Goal: Information Seeking & Learning: Learn about a topic

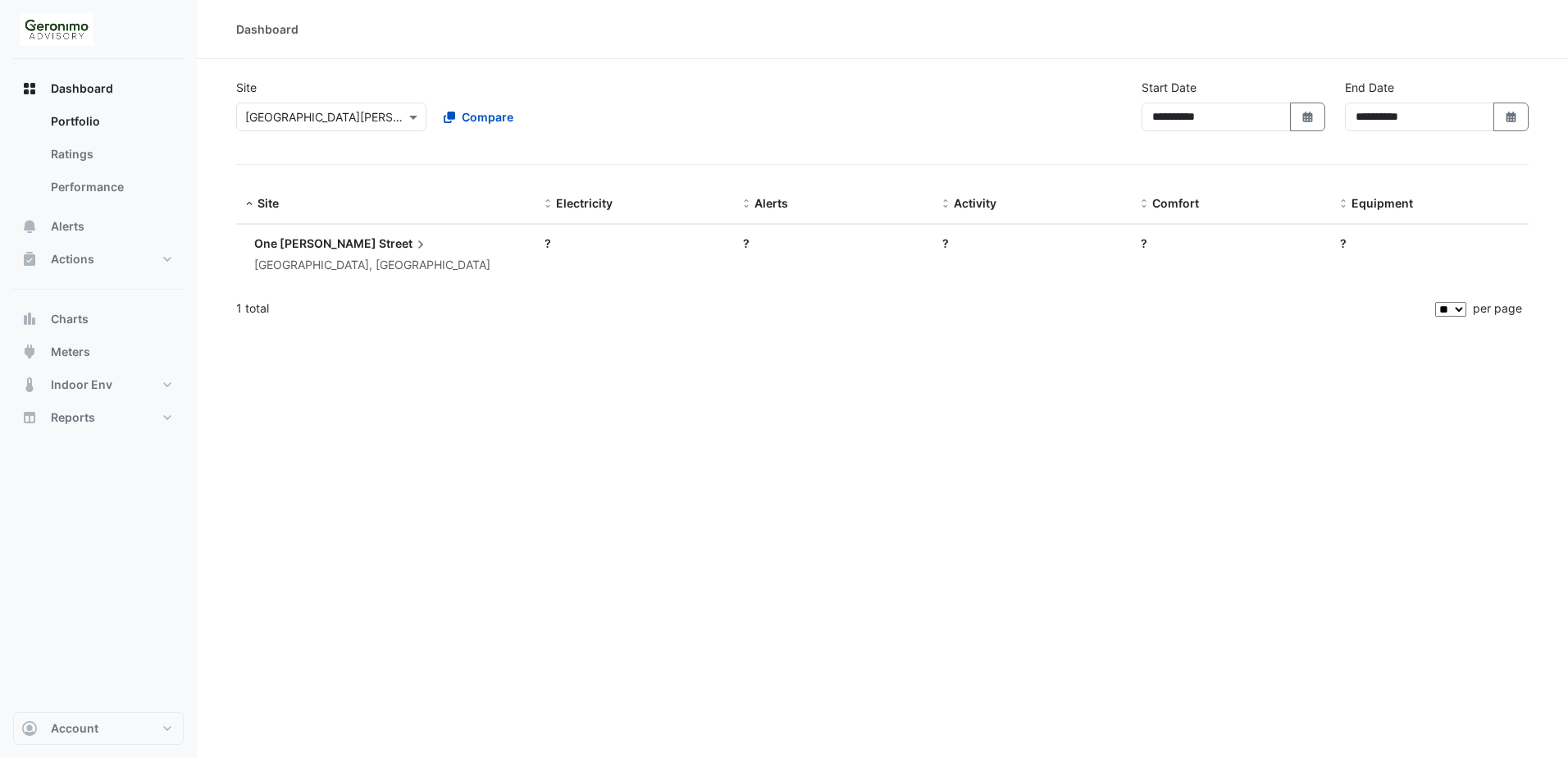
select select "**"
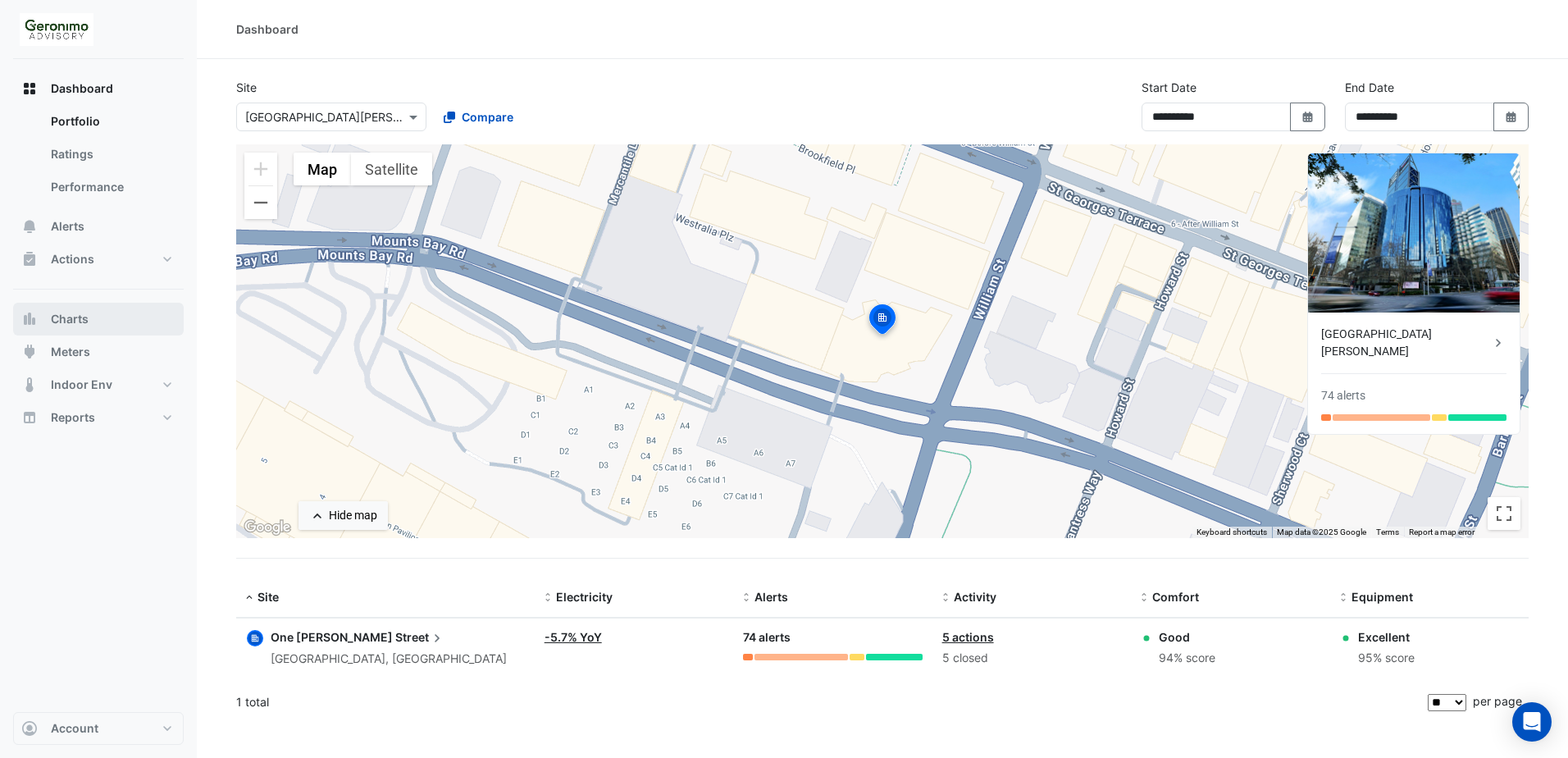
click at [99, 310] on button "Charts" at bounding box center [98, 319] width 171 height 32
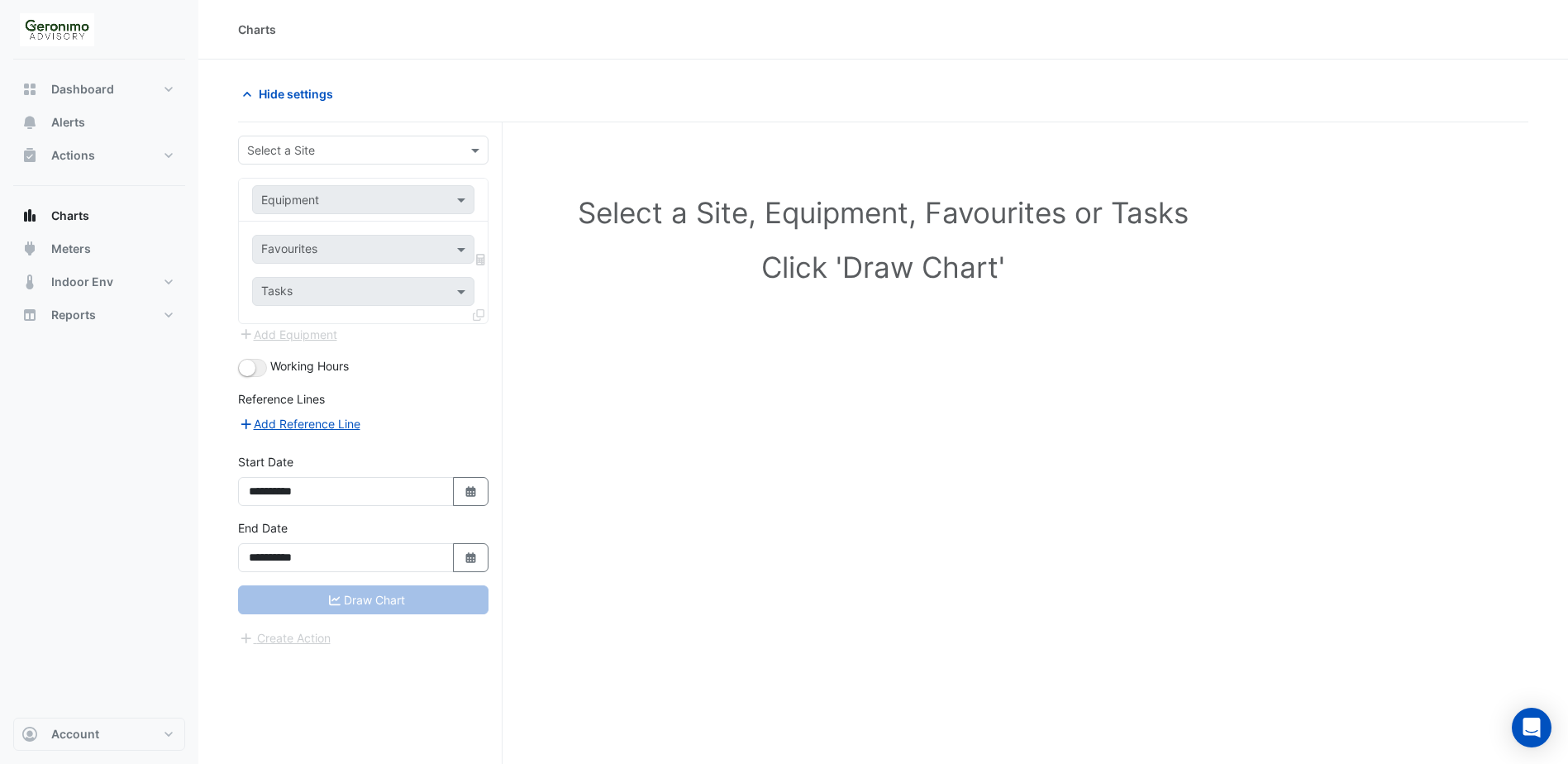
click at [376, 147] on input "text" at bounding box center [346, 151] width 199 height 17
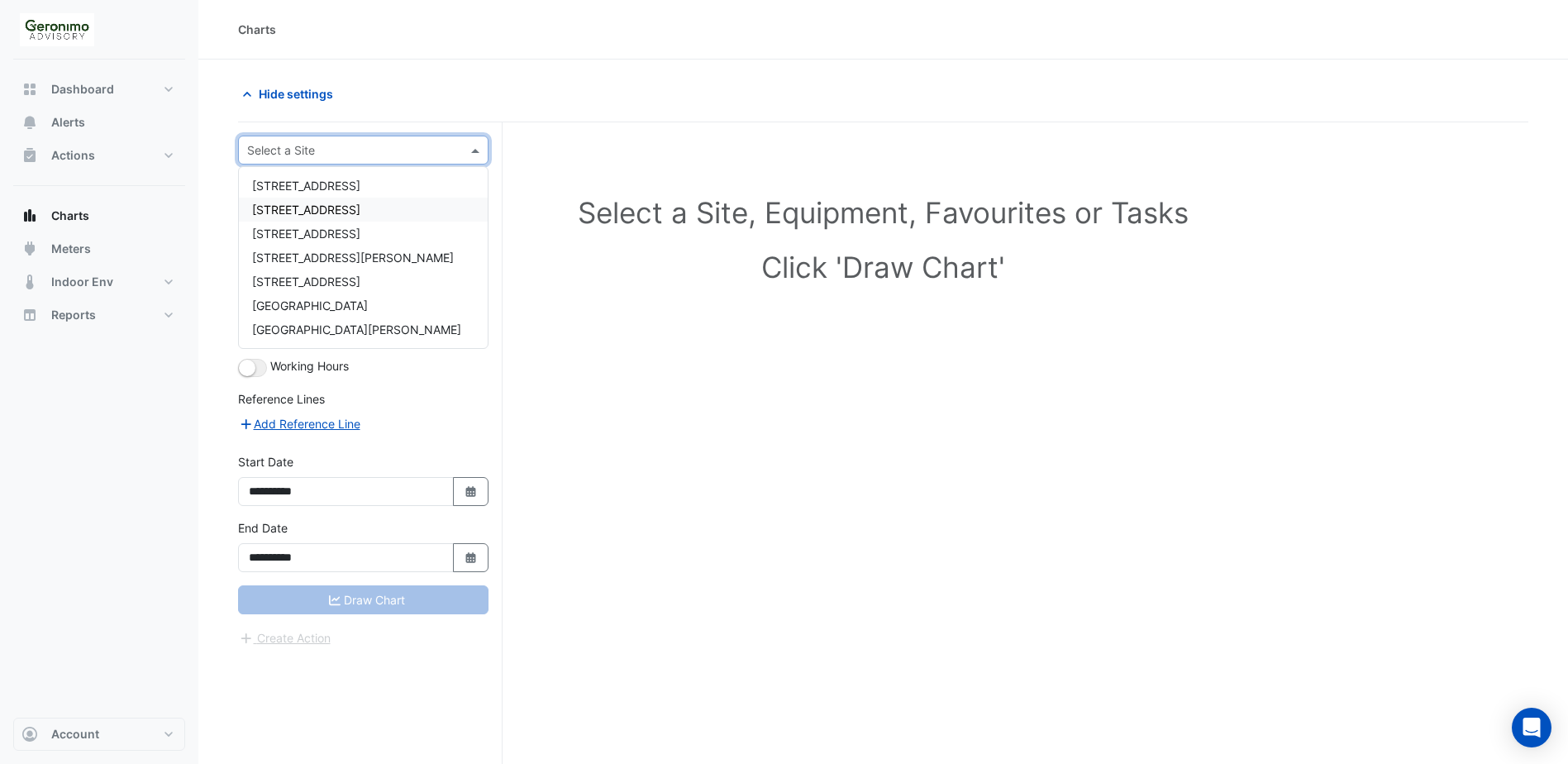
click at [344, 190] on span "[STREET_ADDRESS]" at bounding box center [307, 185] width 109 height 14
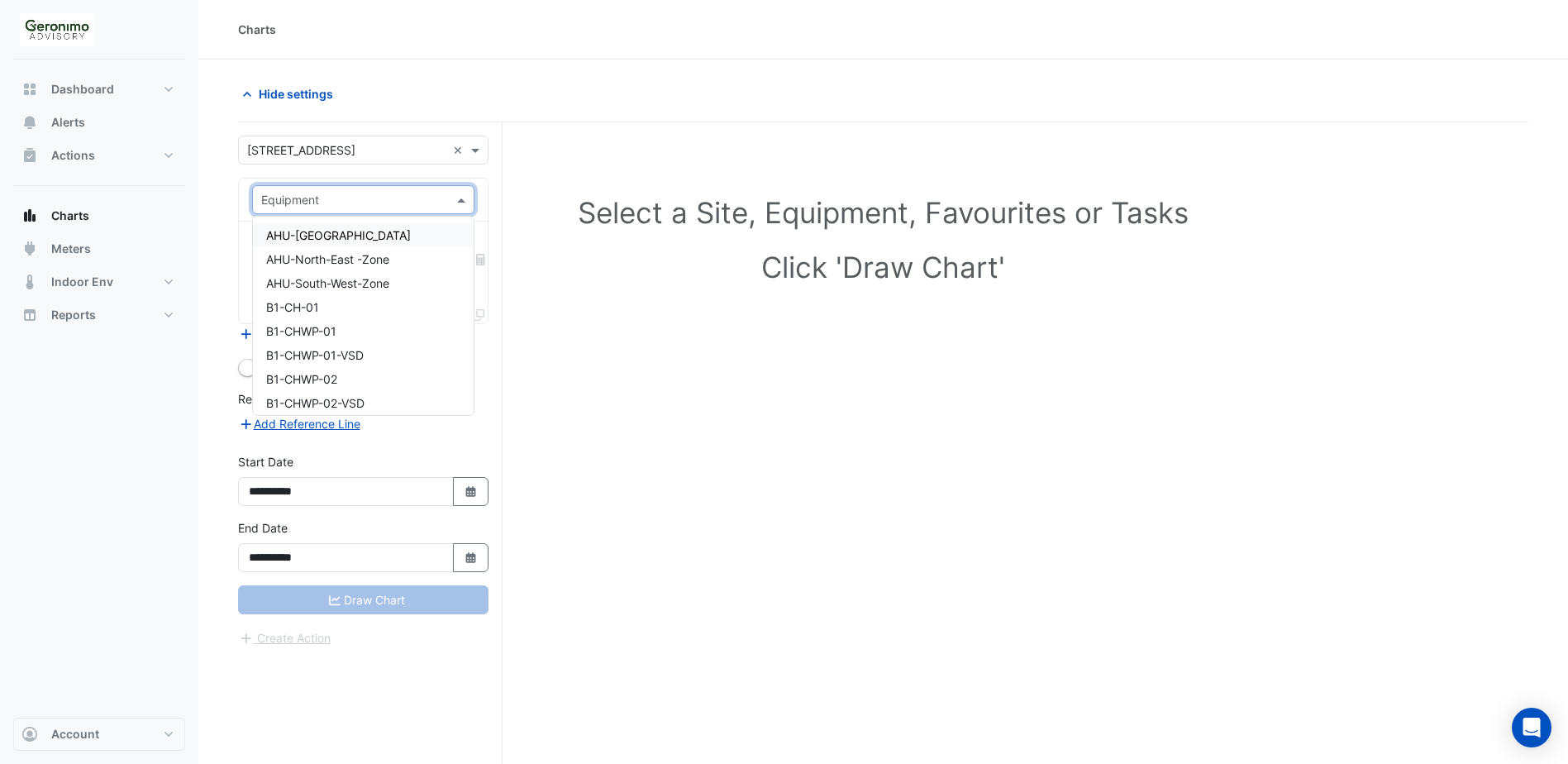
click at [343, 197] on input "text" at bounding box center [346, 201] width 171 height 17
click at [365, 279] on span "CCWP-01-VSD-Tenant" at bounding box center [327, 277] width 121 height 14
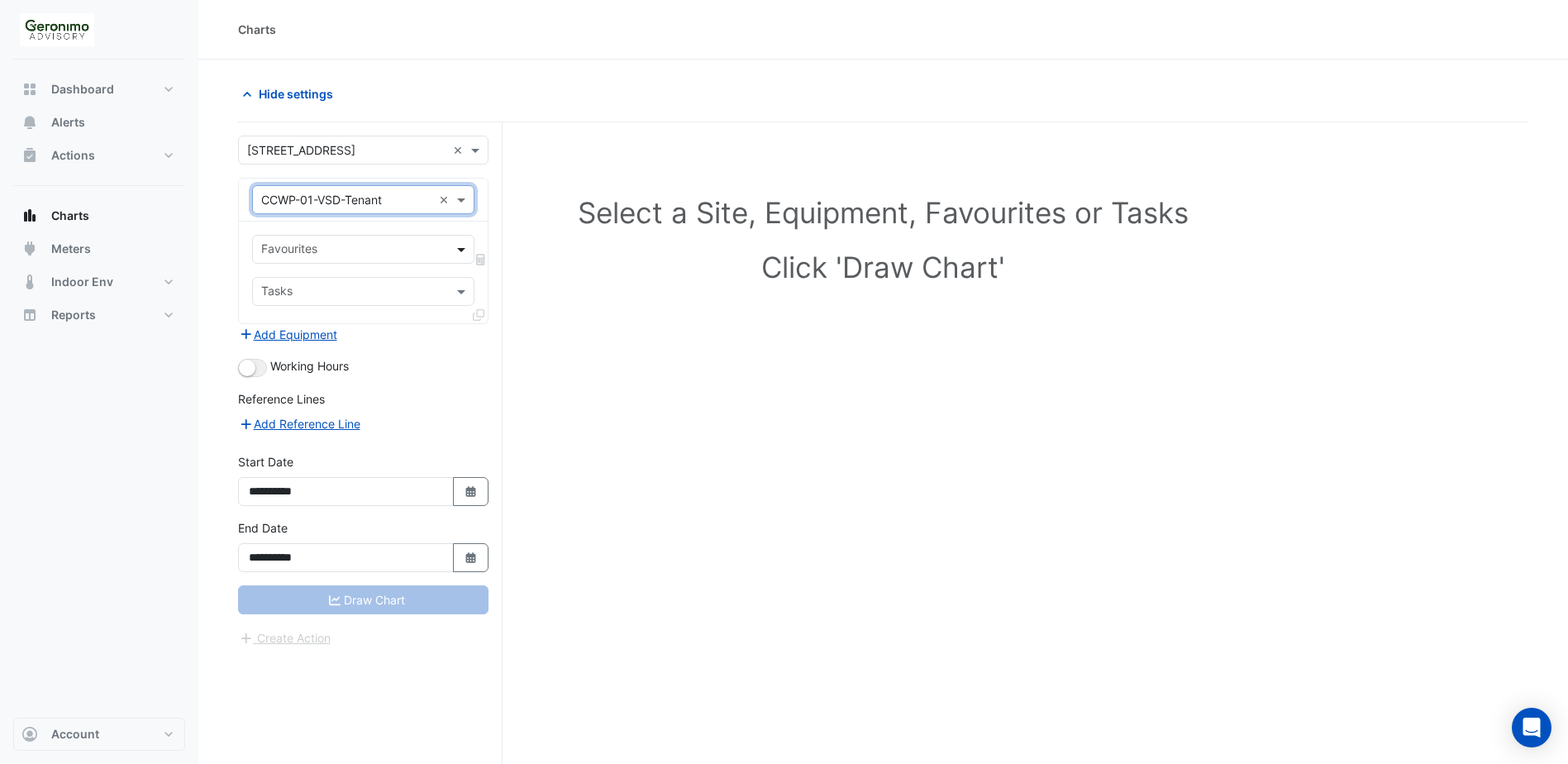
click at [466, 250] on span at bounding box center [464, 249] width 21 height 17
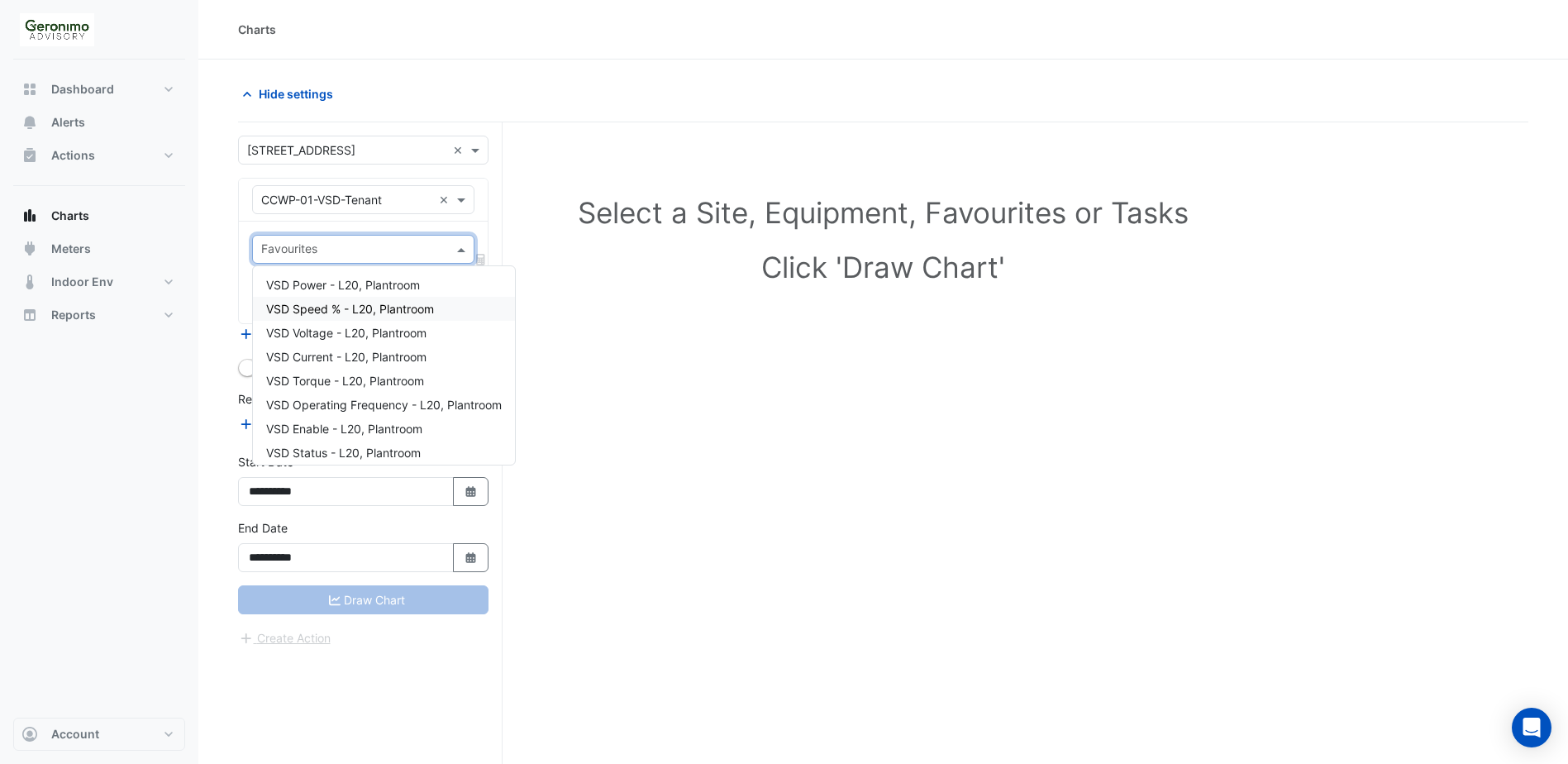
click at [417, 303] on span "VSD Speed % - L20, Plantroom" at bounding box center [350, 308] width 168 height 14
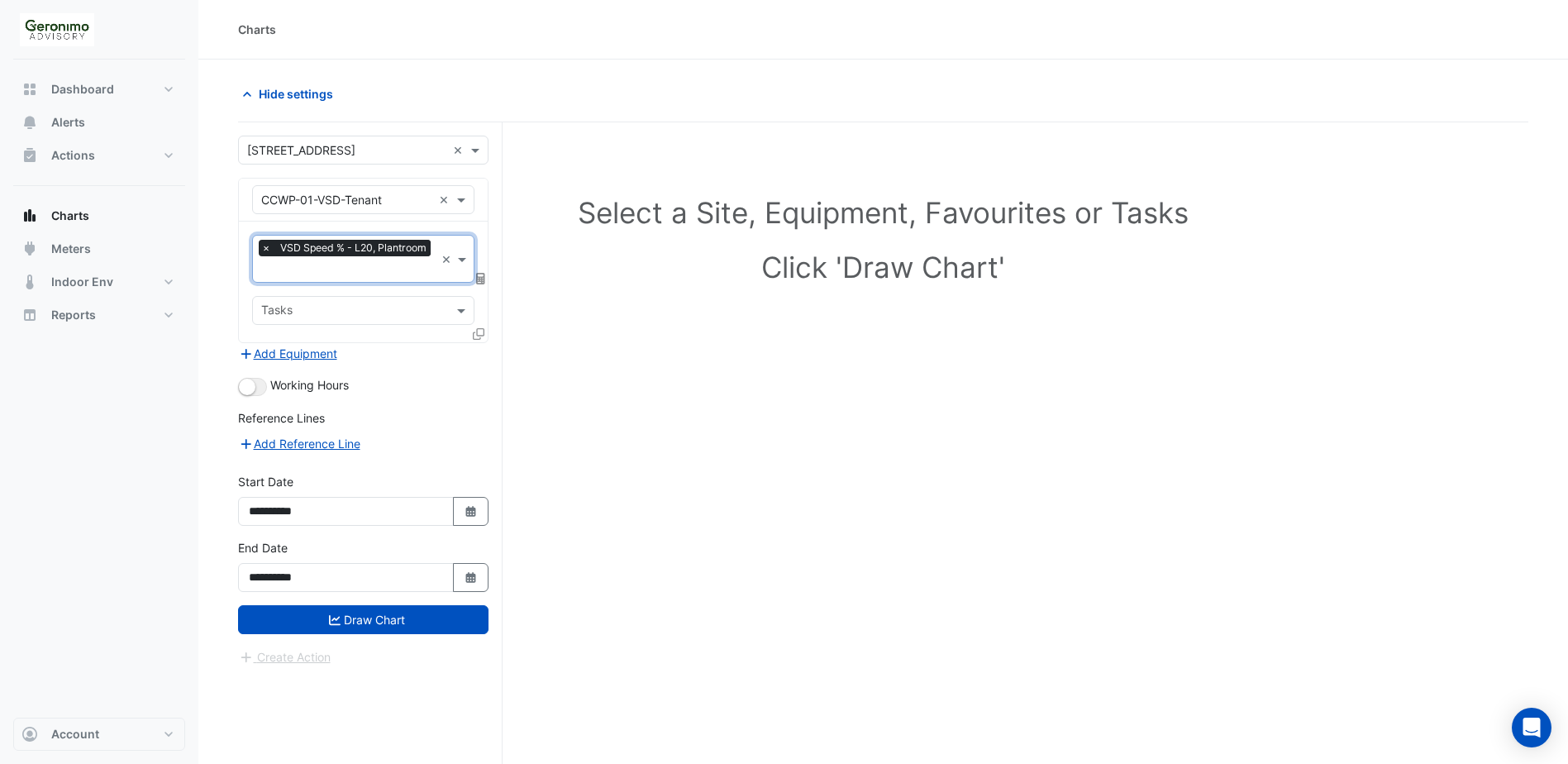
click at [468, 270] on div "× VSD Speed % - L20, Plantroom ×" at bounding box center [364, 259] width 222 height 48
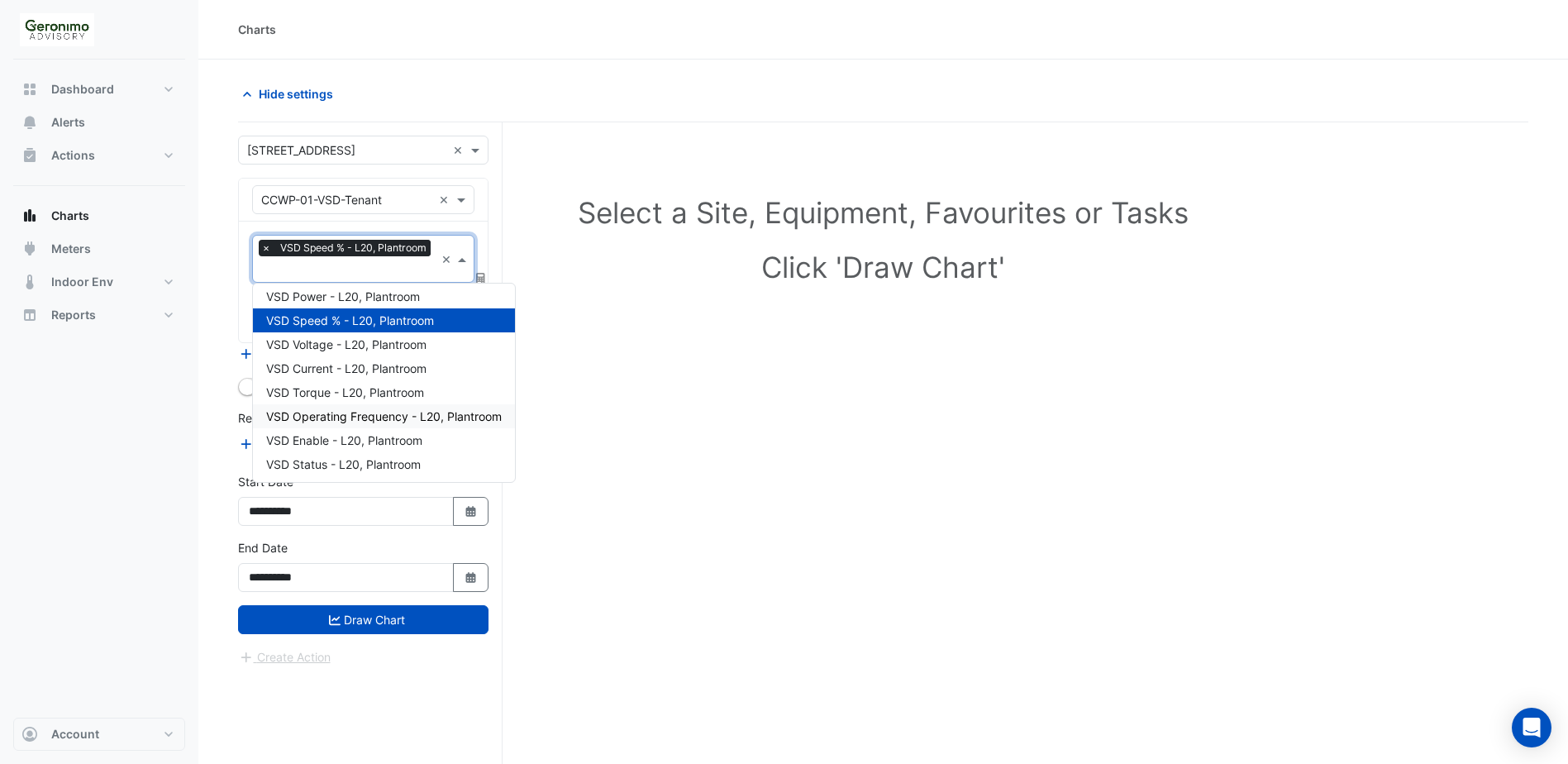
scroll to position [7, 0]
click at [719, 404] on div "Select a Site, Equipment, Favourites or Tasks Click 'Draw Chart'" at bounding box center [883, 475] width 1291 height 705
